Goal: Task Accomplishment & Management: Use online tool/utility

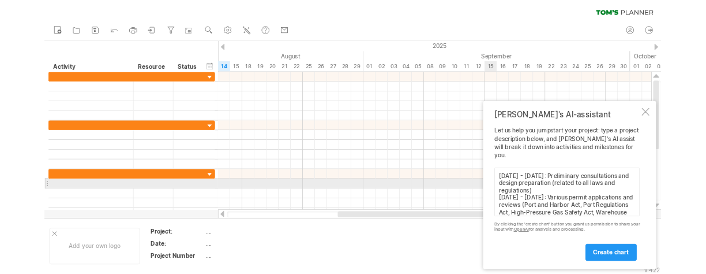
scroll to position [77, 0]
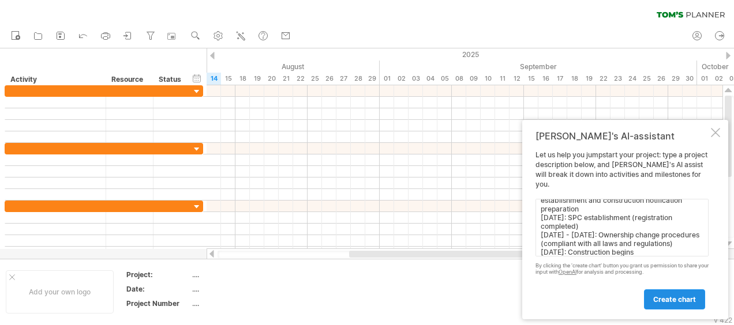
type textarea "[DATE] - [DATE]: Preliminary consultations and design preparation (related to a…"
click at [665, 297] on span "create chart" at bounding box center [674, 299] width 43 height 9
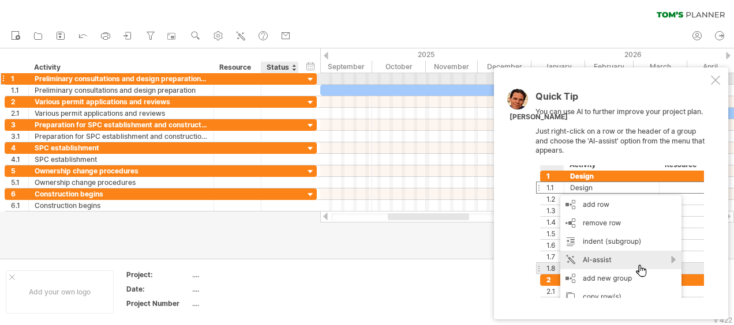
click at [311, 82] on div at bounding box center [310, 79] width 11 height 11
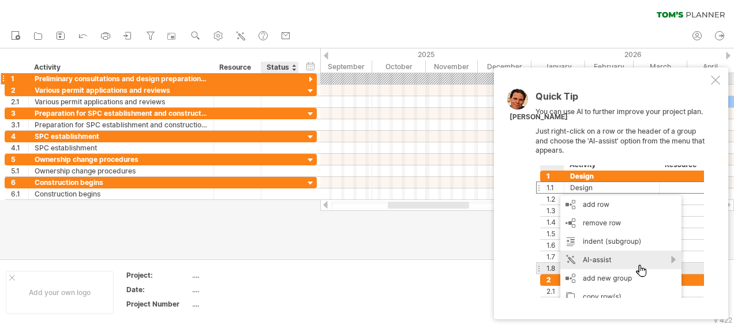
click at [311, 82] on div at bounding box center [310, 79] width 11 height 11
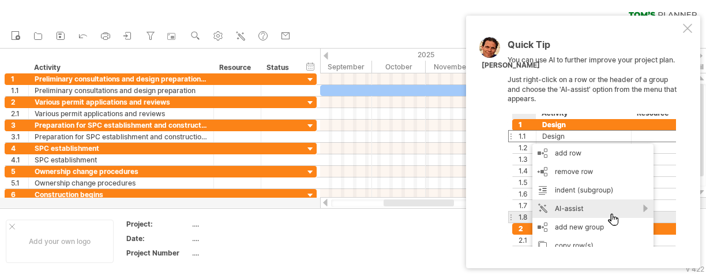
click at [682, 35] on div "Quick Tip You can use AI to further improve your project plan. Just right-click…" at bounding box center [583, 142] width 234 height 252
click at [684, 31] on div at bounding box center [687, 28] width 9 height 9
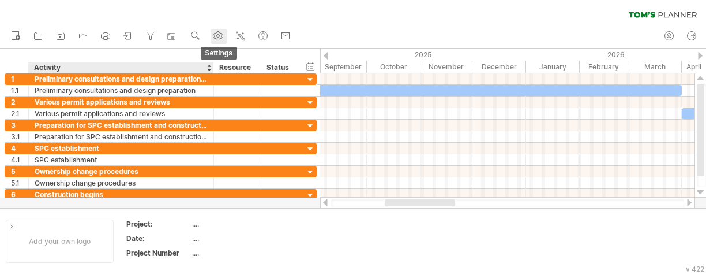
click at [217, 41] on use at bounding box center [218, 36] width 12 height 12
select select "*"
select select "**"
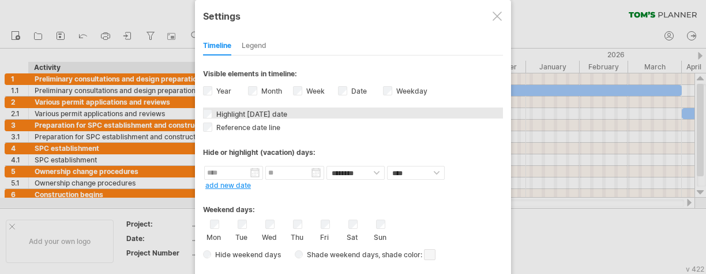
click at [253, 114] on span "Highlight [DATE] date" at bounding box center [250, 114] width 73 height 9
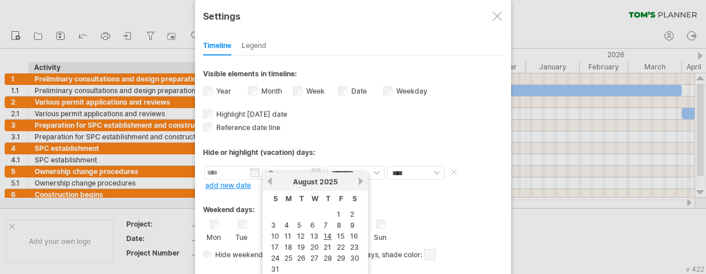
click at [246, 175] on input "text" at bounding box center [233, 173] width 59 height 14
click at [358, 177] on link "next" at bounding box center [361, 181] width 9 height 9
click at [283, 212] on td "1" at bounding box center [289, 214] width 12 height 10
type input "********"
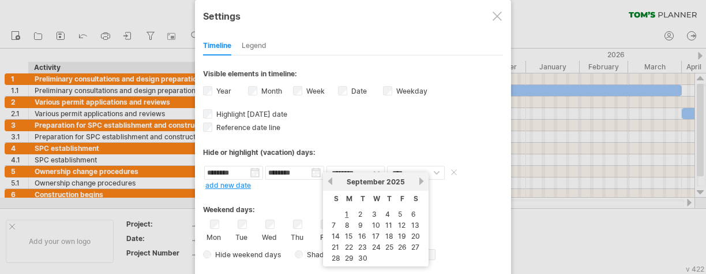
click at [313, 167] on input "********" at bounding box center [294, 173] width 59 height 14
click at [420, 178] on link "next" at bounding box center [421, 181] width 9 height 9
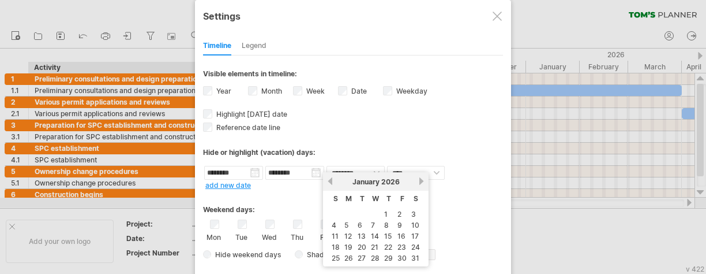
click at [420, 178] on link "next" at bounding box center [421, 181] width 9 height 9
click at [420, 178] on link "next" at bounding box center [420, 181] width 9 height 9
click at [420, 178] on link "next" at bounding box center [421, 181] width 9 height 9
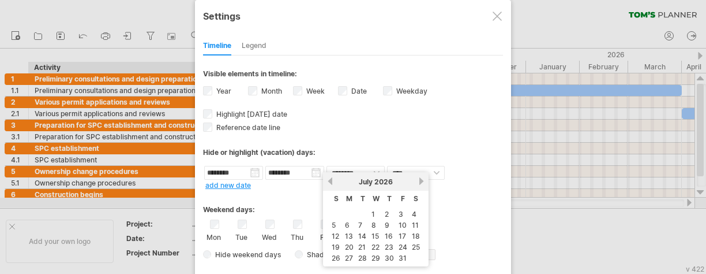
click at [420, 178] on link "next" at bounding box center [421, 181] width 9 height 9
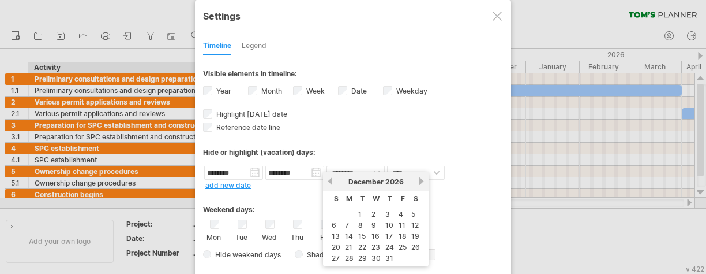
click at [420, 178] on link "next" at bounding box center [421, 181] width 9 height 9
click at [420, 178] on link "next" at bounding box center [420, 181] width 9 height 9
click at [420, 178] on link "next" at bounding box center [421, 181] width 9 height 9
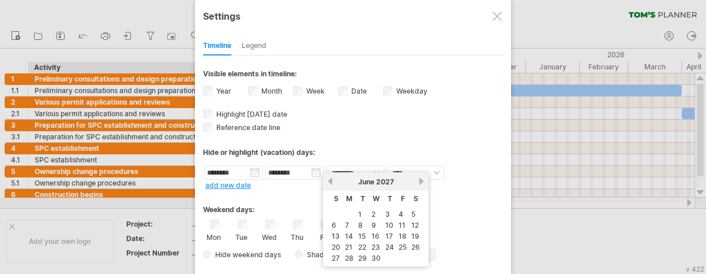
click at [420, 178] on link "next" at bounding box center [421, 181] width 9 height 9
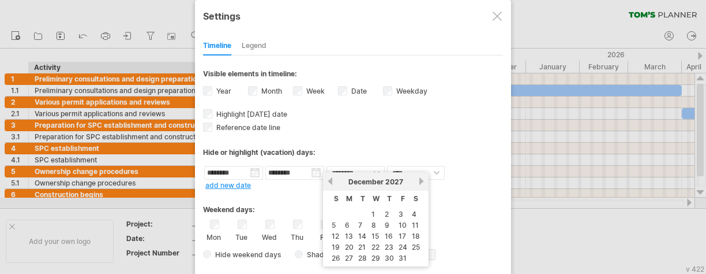
click at [420, 178] on link "next" at bounding box center [421, 181] width 9 height 9
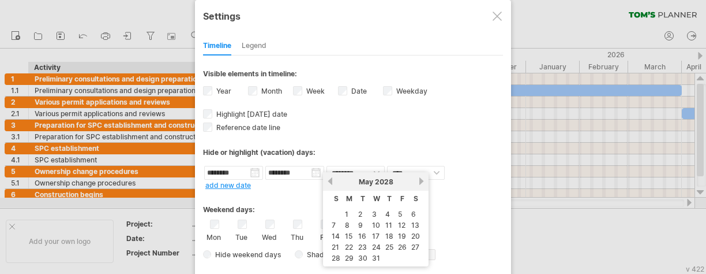
click at [420, 178] on link "next" at bounding box center [421, 181] width 9 height 9
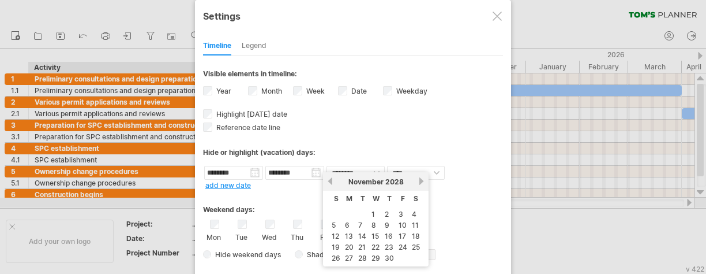
click at [420, 178] on link "next" at bounding box center [421, 181] width 9 height 9
click at [420, 178] on link "next" at bounding box center [420, 181] width 9 height 9
click at [420, 178] on link "next" at bounding box center [421, 181] width 9 height 9
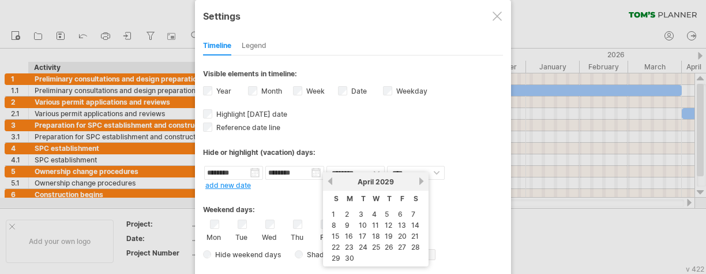
click at [420, 178] on link "next" at bounding box center [421, 181] width 9 height 9
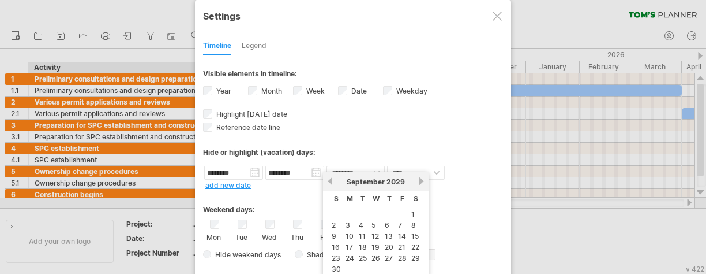
click at [420, 178] on link "next" at bounding box center [421, 181] width 9 height 9
click at [420, 178] on link "next" at bounding box center [420, 181] width 9 height 9
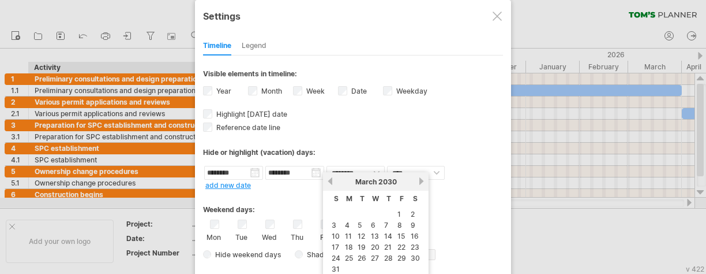
click at [420, 178] on link "next" at bounding box center [421, 181] width 9 height 9
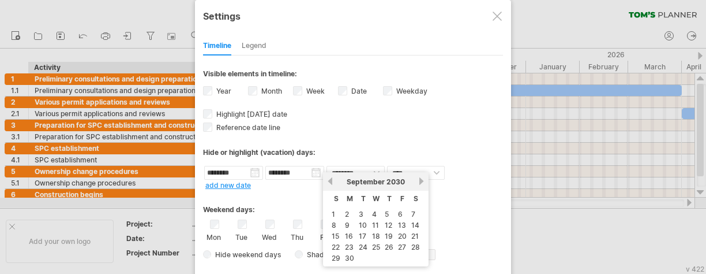
click at [420, 178] on link "next" at bounding box center [421, 181] width 9 height 9
click at [420, 178] on link "next" at bounding box center [420, 181] width 9 height 9
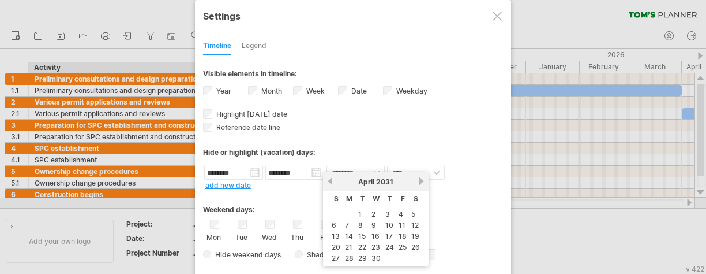
click at [328, 179] on link "previous" at bounding box center [330, 181] width 9 height 9
click at [402, 259] on link "31" at bounding box center [403, 257] width 10 height 11
type input "********"
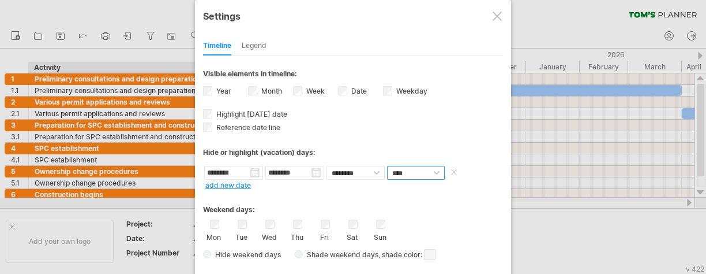
click at [414, 171] on select "**** *****" at bounding box center [416, 173] width 58 height 14
click at [365, 171] on select "******** ********" at bounding box center [356, 173] width 58 height 14
click at [449, 170] on span at bounding box center [454, 171] width 12 height 9
click at [334, 187] on div "**********" at bounding box center [353, 206] width 300 height 303
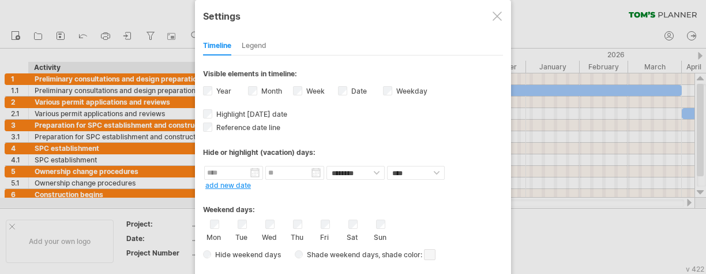
click at [259, 50] on div "Legend" at bounding box center [254, 46] width 25 height 18
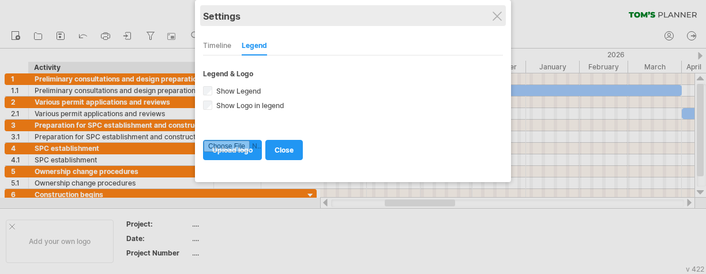
click at [495, 10] on div "Settings" at bounding box center [353, 15] width 300 height 21
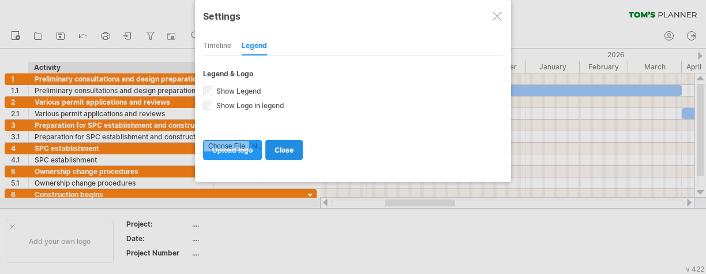
click at [287, 149] on span "close" at bounding box center [284, 149] width 19 height 9
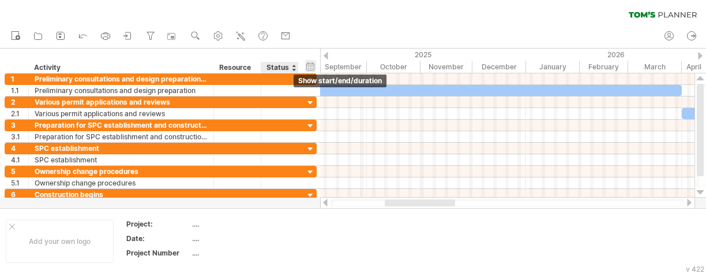
click at [307, 66] on div "hide start/end/duration show start/end/duration" at bounding box center [310, 66] width 11 height 12
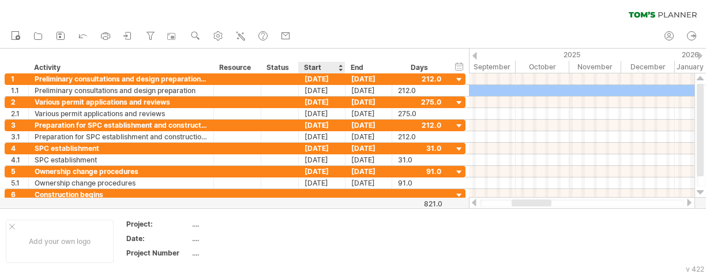
click at [334, 63] on div "Start" at bounding box center [321, 68] width 35 height 12
click at [338, 63] on div at bounding box center [340, 68] width 5 height 12
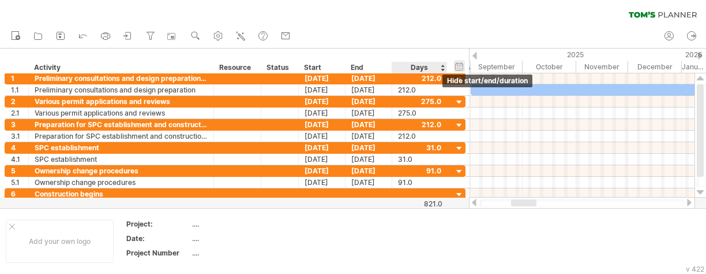
click at [460, 63] on div "hide start/end/duration show start/end/duration" at bounding box center [459, 66] width 11 height 12
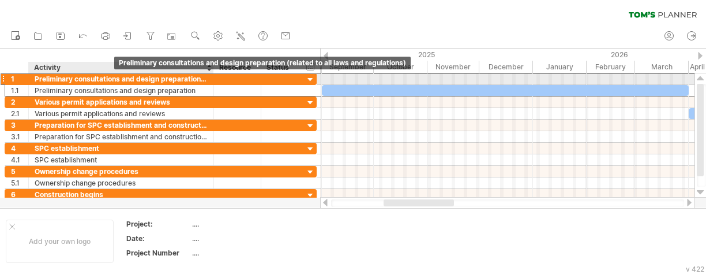
click at [113, 80] on div "Preliminary consultations and design preparation (related to all laws and regul…" at bounding box center [121, 78] width 173 height 11
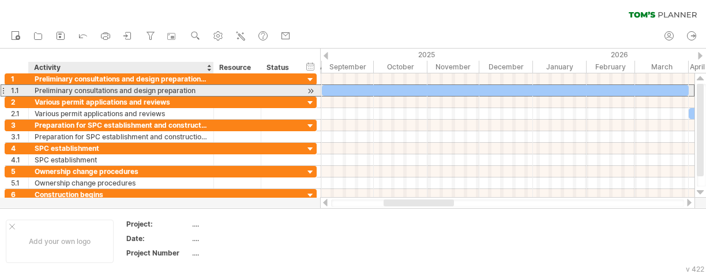
click at [146, 89] on div "Preliminary consultations and design preparation" at bounding box center [121, 90] width 173 height 11
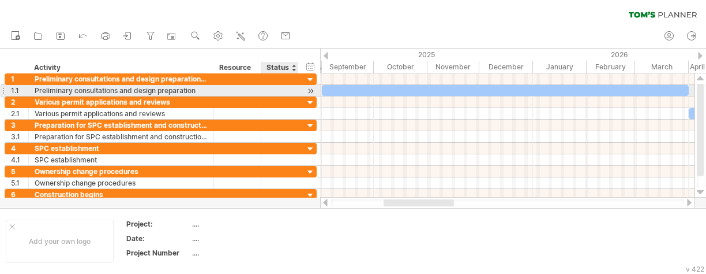
click at [310, 92] on div at bounding box center [310, 91] width 11 height 12
click at [296, 93] on div at bounding box center [297, 91] width 6 height 12
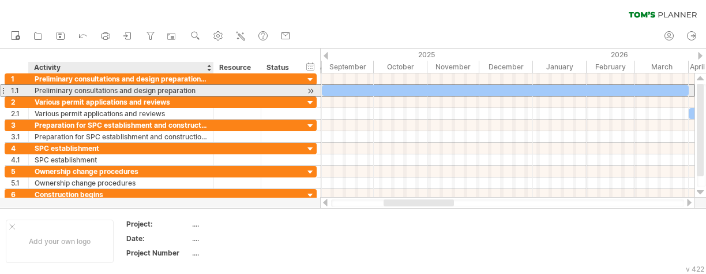
click at [219, 91] on div at bounding box center [237, 90] width 47 height 11
click at [178, 91] on div "Preliminary consultations and design preparation" at bounding box center [121, 90] width 173 height 11
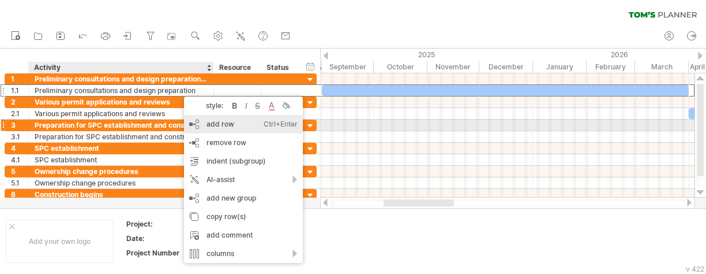
click at [208, 122] on div "add row Ctrl+Enter Cmd+Enter" at bounding box center [243, 124] width 119 height 18
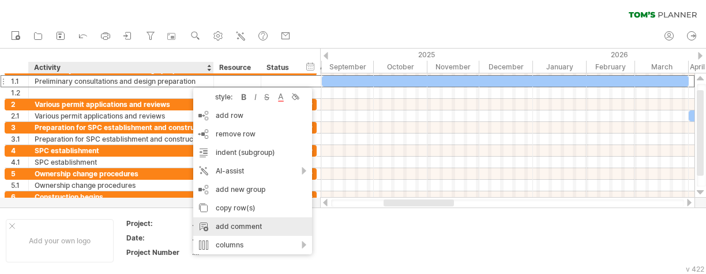
click at [241, 222] on div "add comment" at bounding box center [252, 226] width 119 height 18
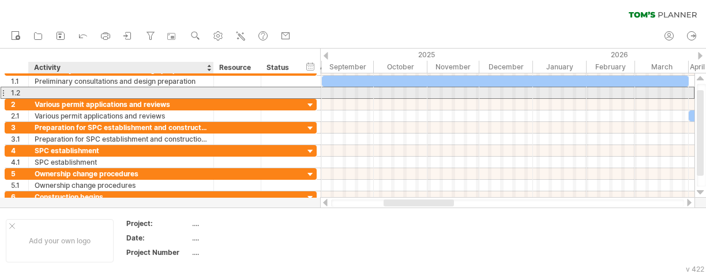
click at [187, 88] on div at bounding box center [121, 92] width 173 height 11
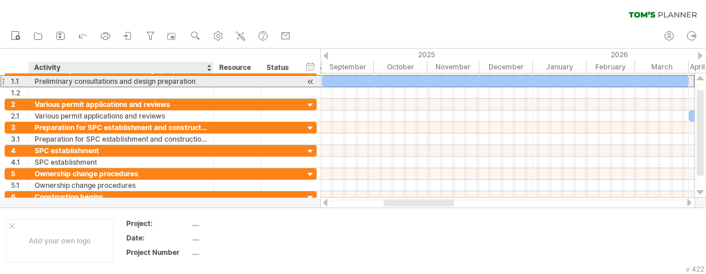
click at [188, 80] on div "Preliminary consultations and design preparation" at bounding box center [121, 81] width 173 height 11
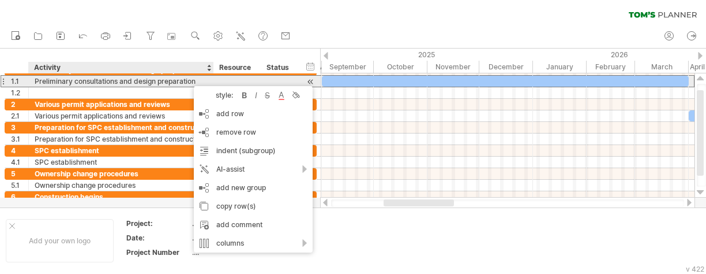
click at [188, 80] on div "Preliminary consultations and design preparation" at bounding box center [121, 81] width 173 height 11
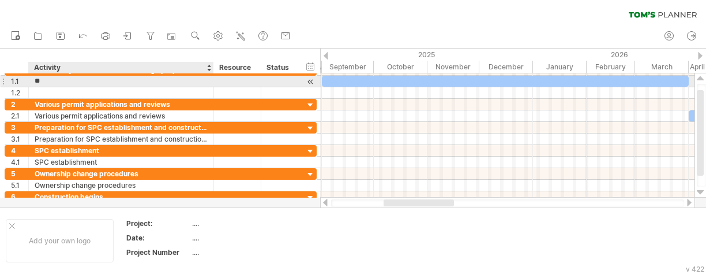
type input "*"
click at [50, 78] on div at bounding box center [121, 81] width 173 height 11
paste input "**********"
type input "**********"
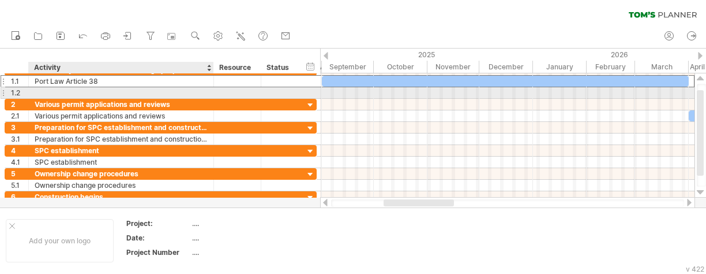
click at [45, 92] on div at bounding box center [121, 92] width 173 height 11
paste input "**********"
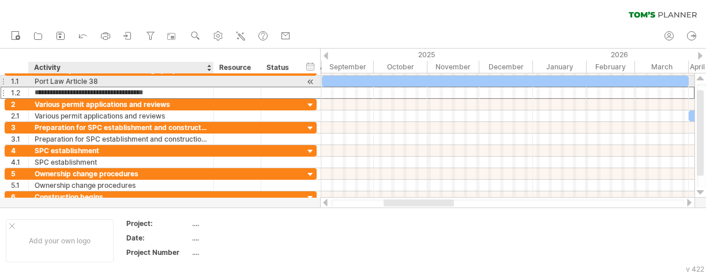
click at [83, 87] on input "**********" at bounding box center [121, 92] width 173 height 11
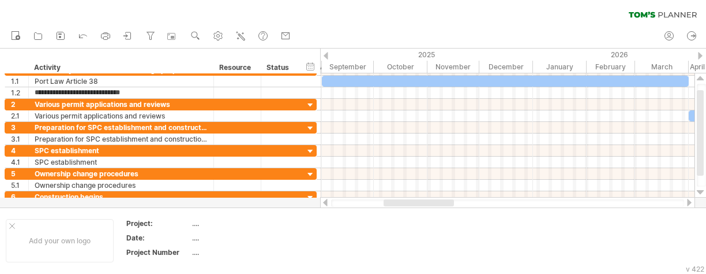
type input "**********"
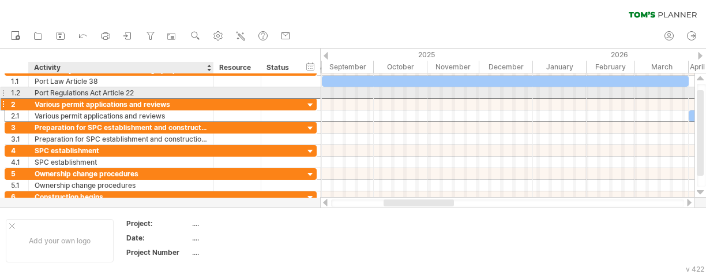
click at [95, 99] on div "Various permit applications and reviews" at bounding box center [121, 104] width 173 height 11
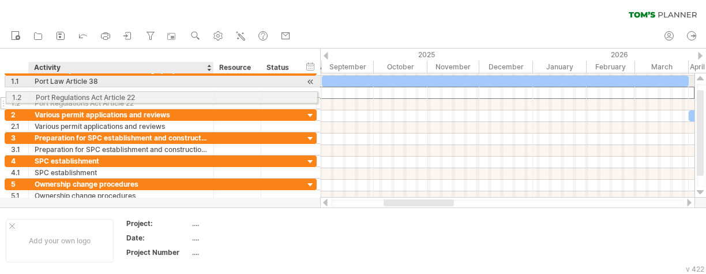
drag, startPoint x: 99, startPoint y: 87, endPoint x: 96, endPoint y: 95, distance: 8.8
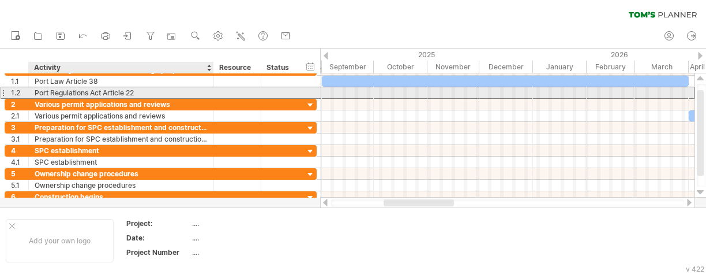
click at [96, 95] on div "Port Regulations Act Article 22" at bounding box center [121, 92] width 173 height 11
click at [96, 95] on input "**********" at bounding box center [121, 92] width 173 height 11
paste input "**********"
type input "**********"
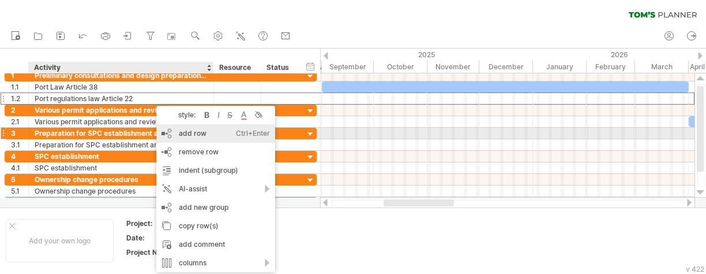
click at [169, 136] on div "add row Ctrl+Enter Cmd+Enter" at bounding box center [215, 133] width 119 height 18
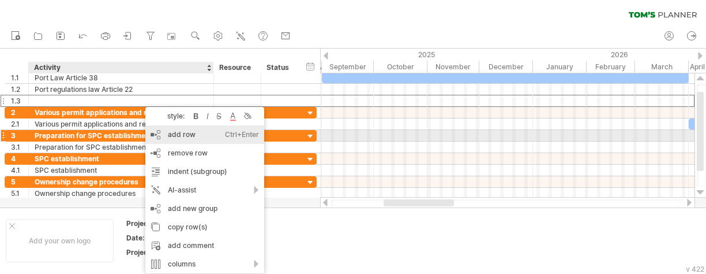
click at [160, 134] on div "add row Ctrl+Enter Cmd+Enter" at bounding box center [204, 134] width 119 height 18
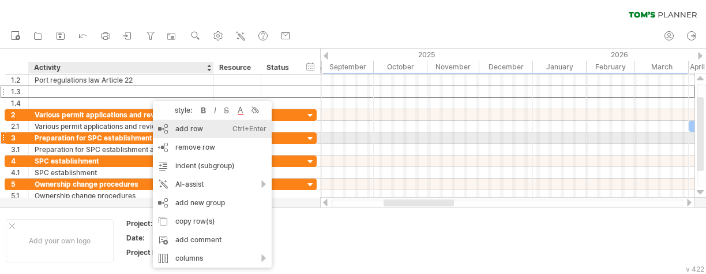
click at [178, 134] on div "add row Ctrl+Enter Cmd+Enter" at bounding box center [212, 128] width 119 height 18
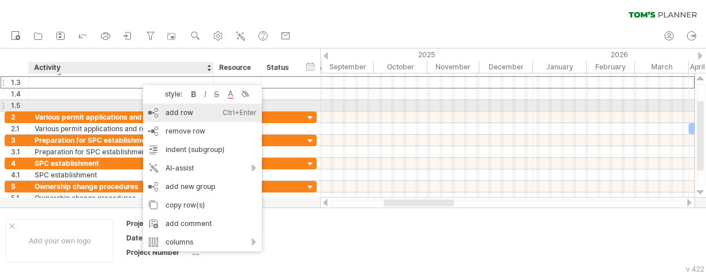
click at [151, 107] on div "add row Ctrl+Enter Cmd+Enter" at bounding box center [202, 112] width 119 height 18
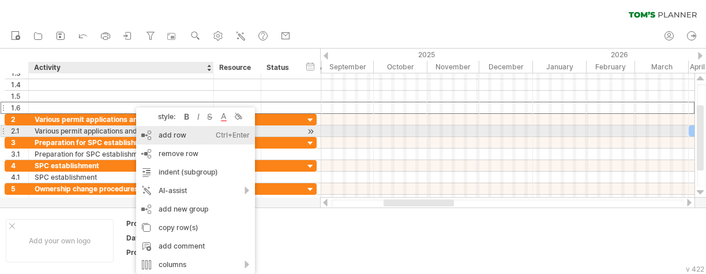
click at [147, 136] on div "add row Ctrl+Enter Cmd+Enter" at bounding box center [195, 135] width 119 height 18
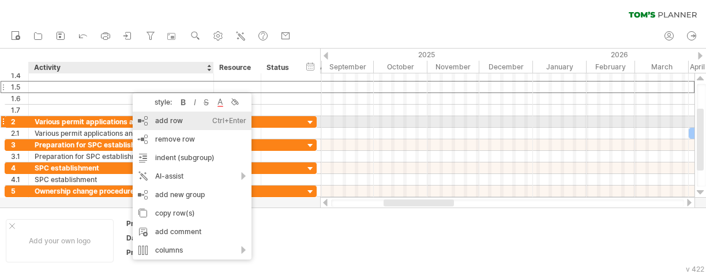
click at [138, 121] on div "add row Ctrl+Enter Cmd+Enter" at bounding box center [192, 120] width 119 height 18
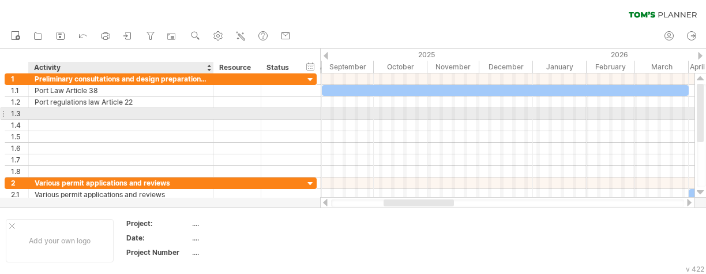
click at [103, 114] on div at bounding box center [121, 113] width 173 height 11
type input "**********"
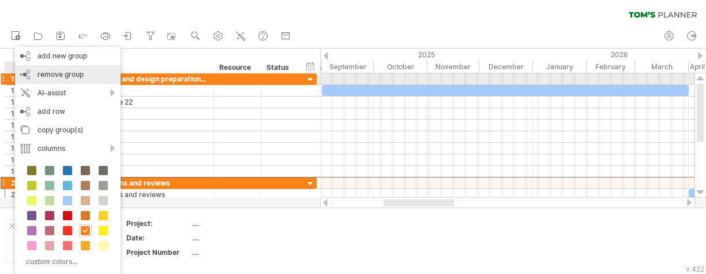
click at [66, 76] on span "remove group" at bounding box center [61, 74] width 46 height 9
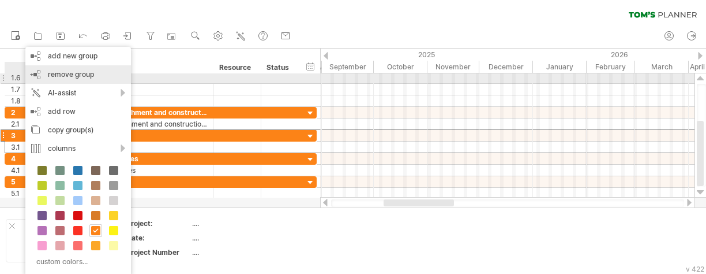
click at [87, 74] on span "remove group" at bounding box center [71, 74] width 46 height 9
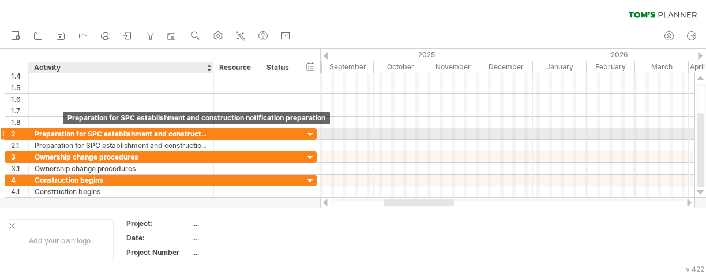
click at [60, 132] on div "Preparation for SPC establishment and construction notification preparation" at bounding box center [121, 133] width 173 height 11
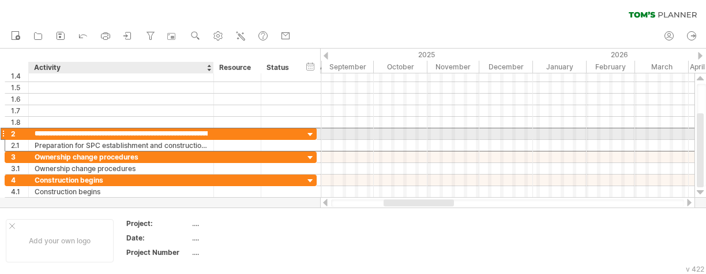
click at [60, 132] on input "**********" at bounding box center [121, 133] width 173 height 11
click at [88, 131] on input "**********" at bounding box center [121, 133] width 173 height 11
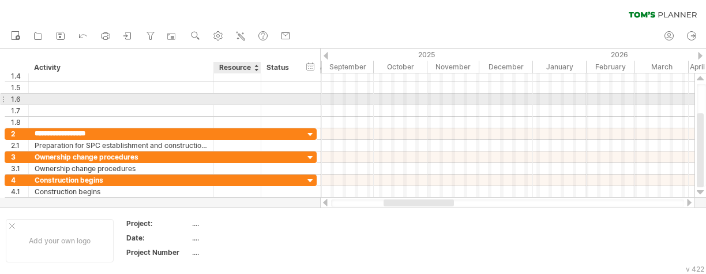
type input "**********"
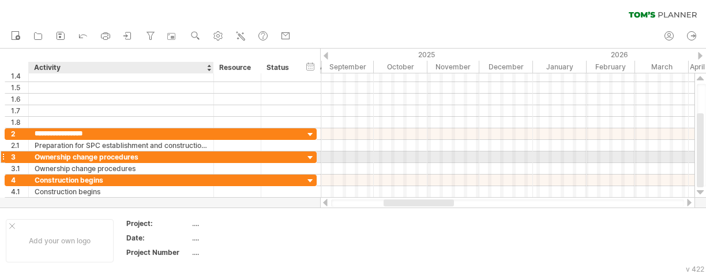
click at [51, 155] on div "Ownership change procedures" at bounding box center [121, 156] width 173 height 11
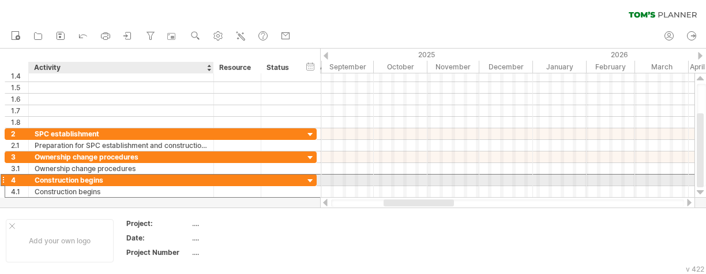
click at [36, 181] on div "Construction begins" at bounding box center [121, 179] width 173 height 11
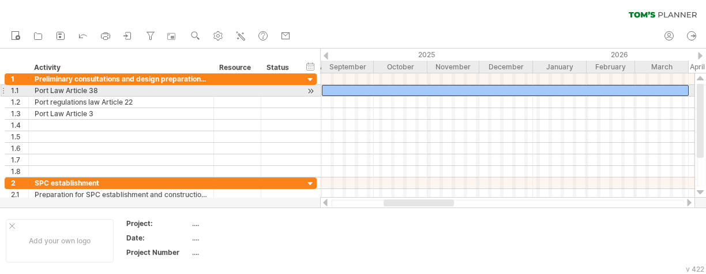
click at [481, 85] on div at bounding box center [505, 90] width 367 height 11
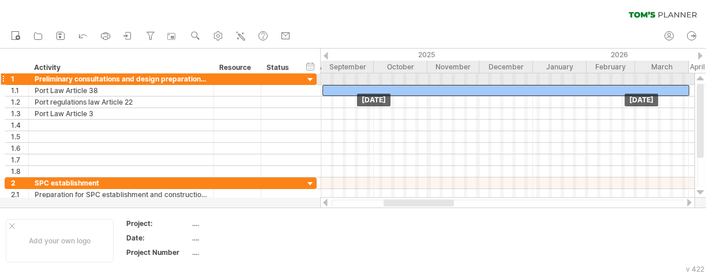
click at [482, 84] on div "[DATE] [DATE]" at bounding box center [507, 135] width 375 height 124
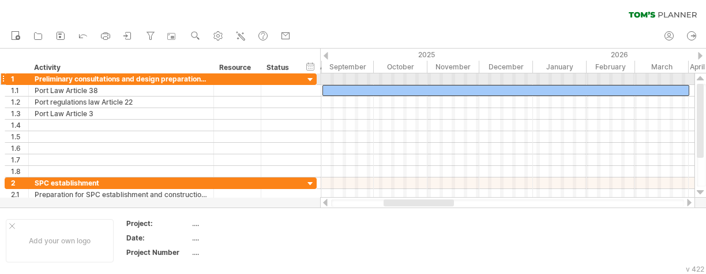
click at [482, 84] on div at bounding box center [507, 79] width 375 height 12
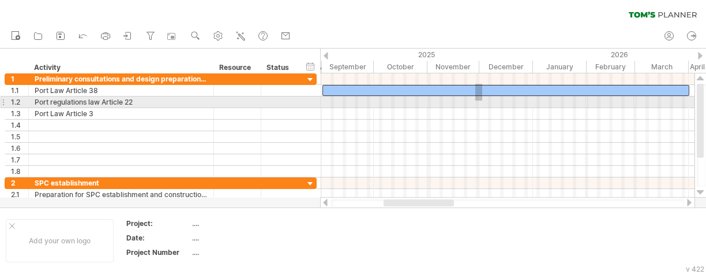
drag, startPoint x: 482, startPoint y: 84, endPoint x: 478, endPoint y: 99, distance: 16.1
click at [478, 99] on div at bounding box center [507, 125] width 375 height 104
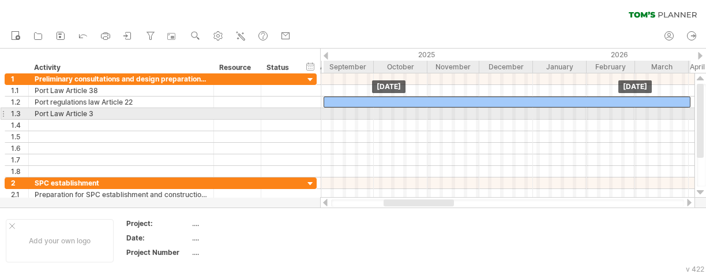
drag, startPoint x: 485, startPoint y: 95, endPoint x: 485, endPoint y: 109, distance: 14.4
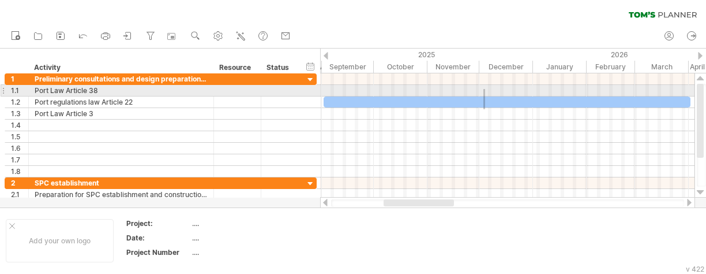
drag, startPoint x: 485, startPoint y: 109, endPoint x: 484, endPoint y: 89, distance: 20.3
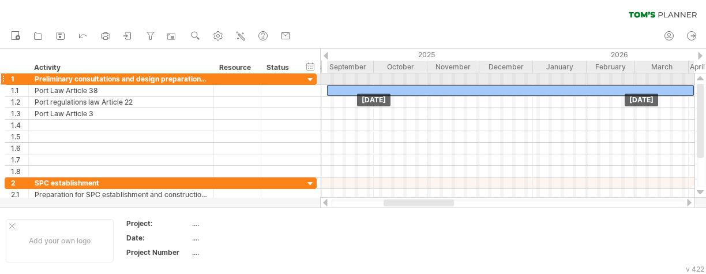
drag, startPoint x: 478, startPoint y: 98, endPoint x: 482, endPoint y: 83, distance: 15.5
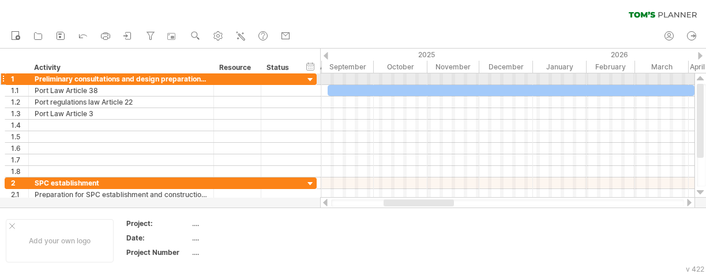
click at [482, 83] on div at bounding box center [507, 79] width 375 height 12
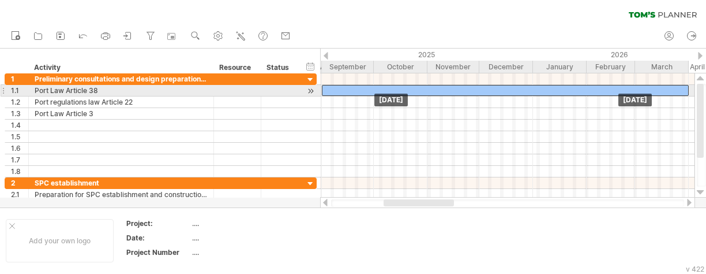
drag, startPoint x: 450, startPoint y: 92, endPoint x: 444, endPoint y: 93, distance: 5.8
click at [444, 93] on div at bounding box center [505, 90] width 367 height 11
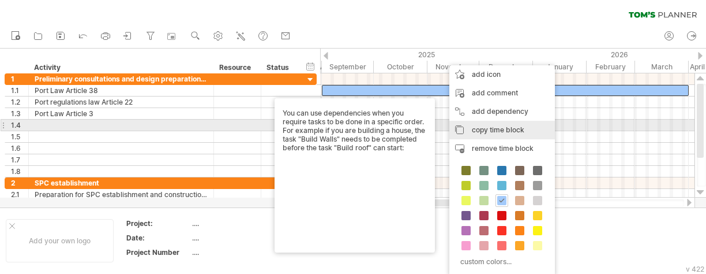
click at [466, 129] on div "copy time block copy time blocks/icons" at bounding box center [503, 130] width 106 height 18
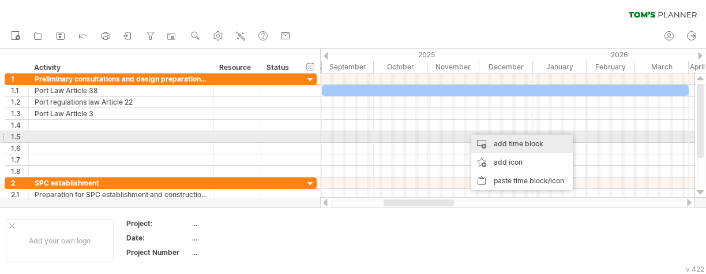
click at [478, 138] on div "add time block" at bounding box center [522, 143] width 102 height 18
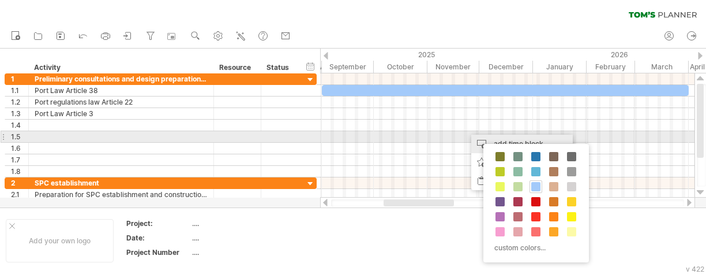
click at [478, 138] on div "add time block" at bounding box center [522, 143] width 102 height 18
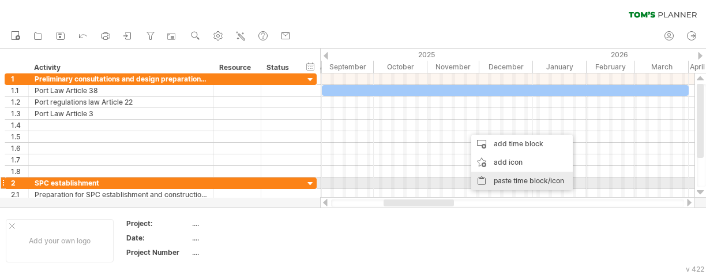
click at [503, 187] on div "paste time block/icon" at bounding box center [522, 180] width 102 height 18
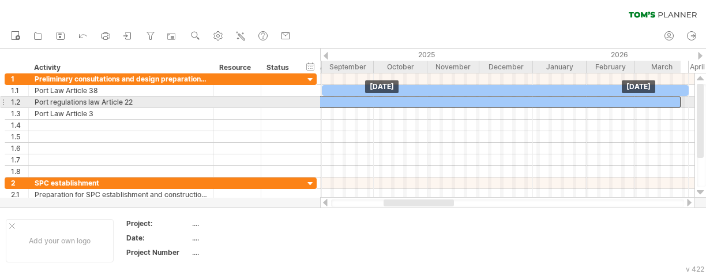
drag, startPoint x: 529, startPoint y: 121, endPoint x: 377, endPoint y: 103, distance: 152.2
drag, startPoint x: 377, startPoint y: 103, endPoint x: 383, endPoint y: 100, distance: 6.2
click at [383, 100] on div at bounding box center [503, 101] width 367 height 11
click at [384, 101] on div at bounding box center [504, 101] width 367 height 11
click at [387, 101] on div at bounding box center [505, 101] width 367 height 11
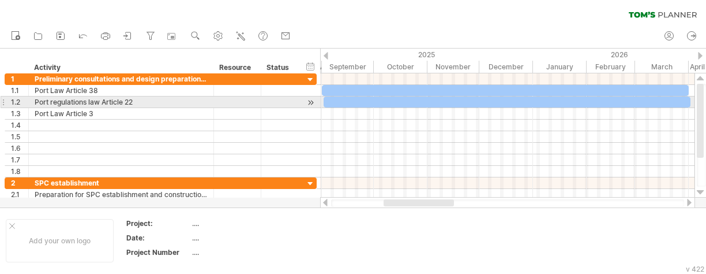
click at [387, 101] on div at bounding box center [507, 101] width 367 height 11
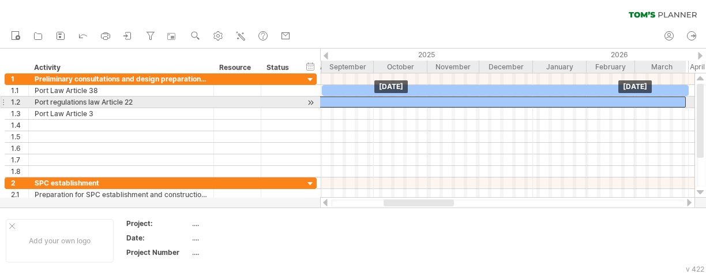
click at [379, 100] on div at bounding box center [502, 101] width 367 height 11
click at [380, 100] on div at bounding box center [505, 101] width 367 height 11
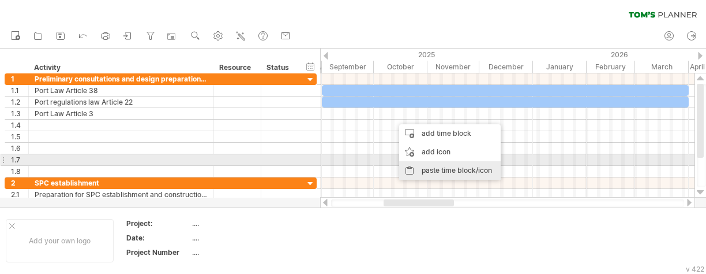
click at [405, 164] on div "paste time block/icon" at bounding box center [450, 170] width 102 height 18
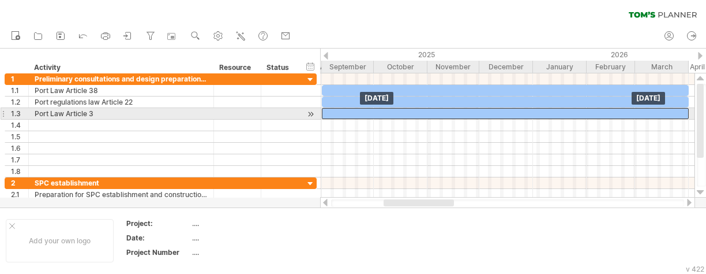
drag, startPoint x: 458, startPoint y: 114, endPoint x: 387, endPoint y: 116, distance: 71.6
click at [387, 116] on div at bounding box center [505, 113] width 367 height 11
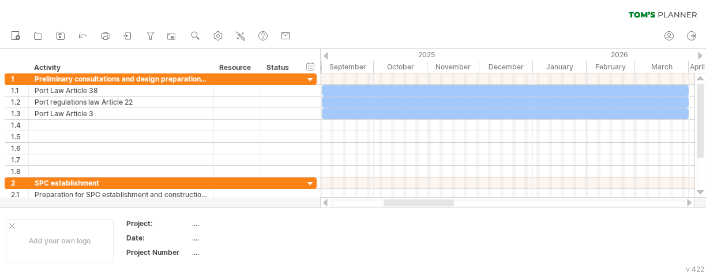
click at [665, 16] on icon at bounding box center [678, 14] width 38 height 5
click at [665, 39] on icon at bounding box center [670, 36] width 12 height 12
type input "**********"
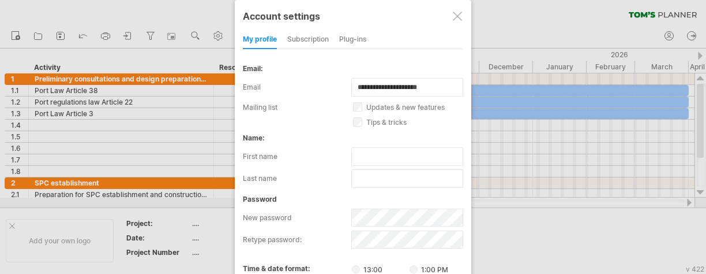
click at [345, 35] on div "Plug-ins" at bounding box center [352, 40] width 27 height 18
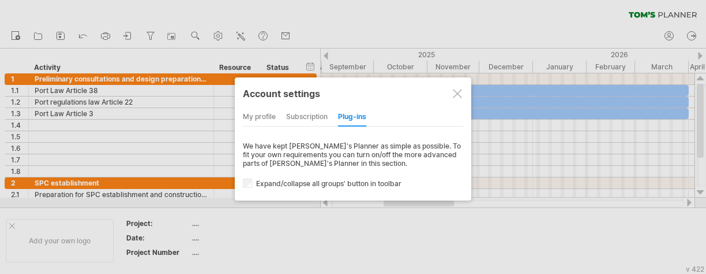
click at [308, 116] on div "subscription" at bounding box center [307, 117] width 42 height 18
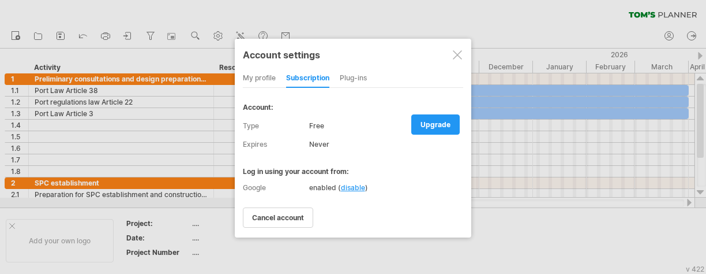
click at [269, 72] on div "my profile" at bounding box center [259, 78] width 33 height 18
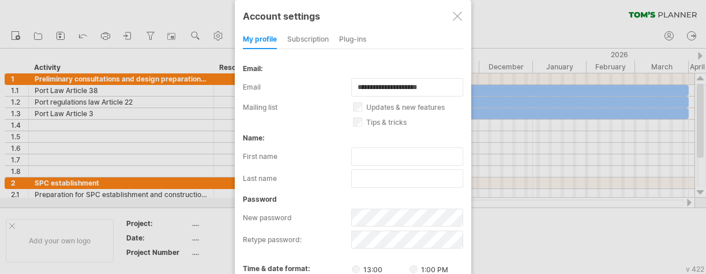
click at [456, 17] on div at bounding box center [457, 16] width 9 height 9
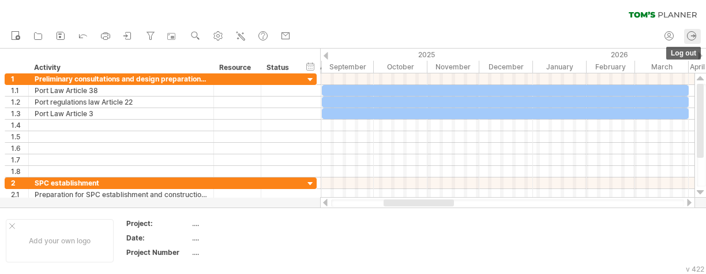
click at [698, 33] on link "log out" at bounding box center [692, 36] width 17 height 15
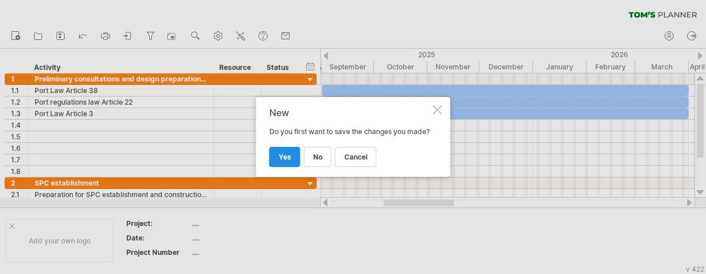
click at [286, 158] on span "yes" at bounding box center [285, 156] width 13 height 9
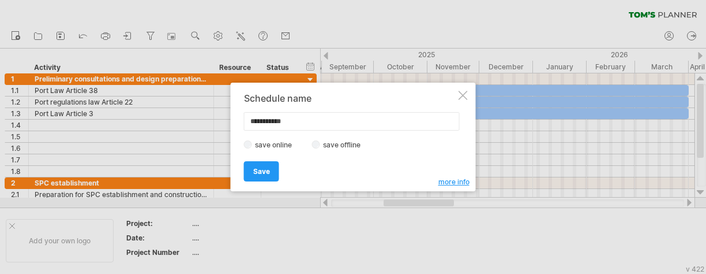
click at [462, 95] on div at bounding box center [463, 95] width 9 height 9
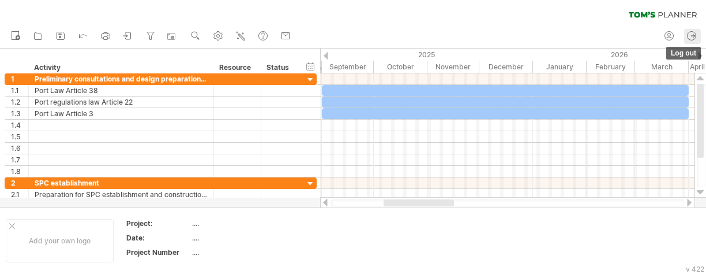
click at [694, 39] on icon at bounding box center [692, 36] width 12 height 12
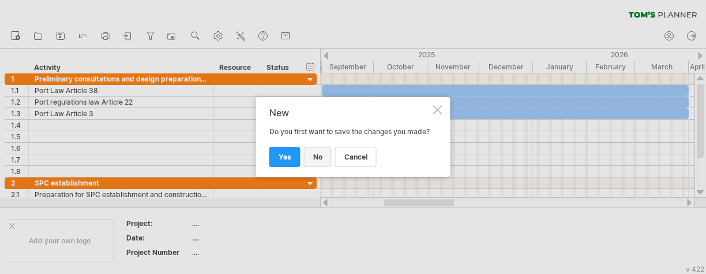
click at [314, 166] on link "no" at bounding box center [318, 157] width 28 height 20
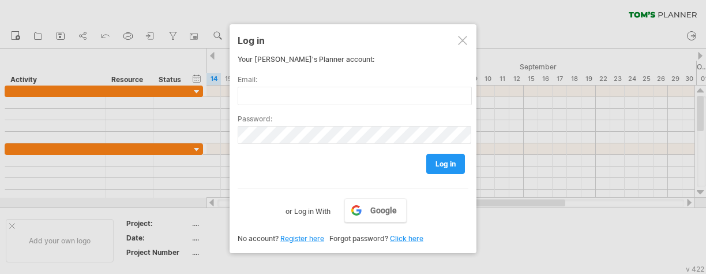
click at [462, 41] on div at bounding box center [462, 40] width 9 height 9
